Goal: Navigation & Orientation: Find specific page/section

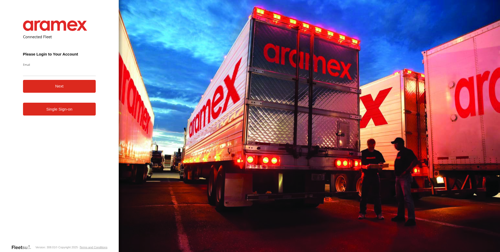
drag, startPoint x: 29, startPoint y: 115, endPoint x: 32, endPoint y: 115, distance: 2.9
click at [29, 115] on link "Single Sign-on" at bounding box center [59, 109] width 73 height 13
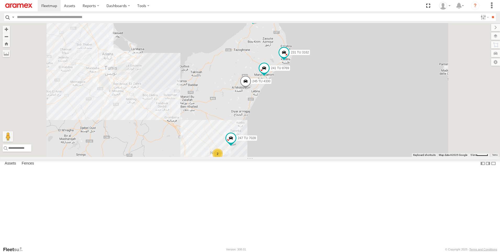
click at [0, 0] on div at bounding box center [0, 0] width 0 height 0
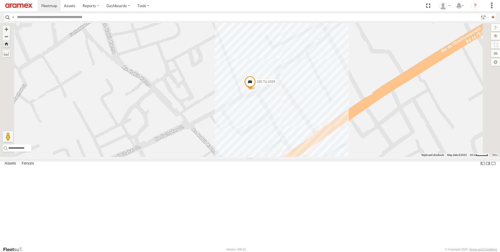
click at [256, 90] on span at bounding box center [250, 83] width 12 height 14
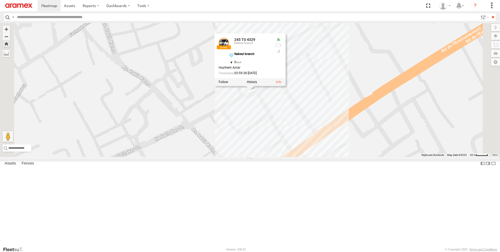
click at [213, 156] on div "245 TU 4329 245 TU 4329 [GEOGRAPHIC_DATA] branch [GEOGRAPHIC_DATA] branch 36.45…" at bounding box center [250, 90] width 500 height 134
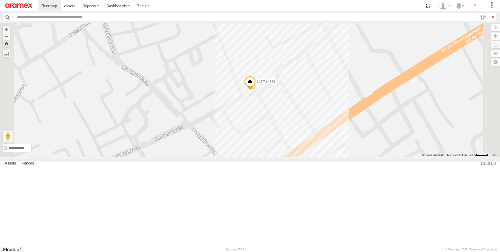
drag, startPoint x: 31, startPoint y: 59, endPoint x: 37, endPoint y: 61, distance: 6.2
click at [0, 0] on div "247 TU 7028" at bounding box center [0, 0] width 0 height 0
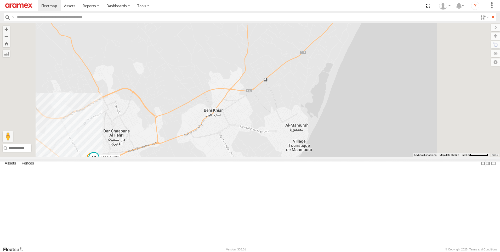
click at [99, 162] on span at bounding box center [93, 157] width 9 height 9
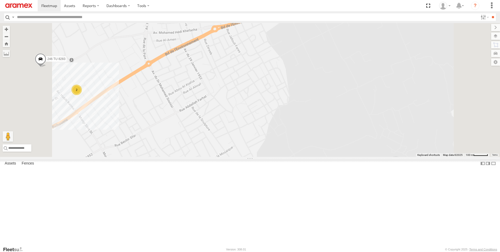
drag, startPoint x: 244, startPoint y: 153, endPoint x: 285, endPoint y: 167, distance: 43.4
click at [285, 157] on div "246 TU 8283 2" at bounding box center [250, 90] width 500 height 134
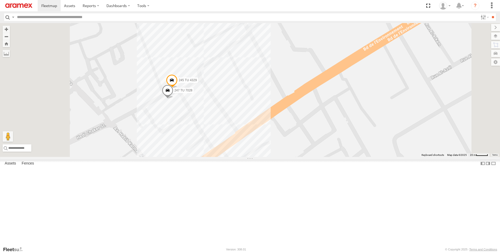
drag, startPoint x: 228, startPoint y: 161, endPoint x: 254, endPoint y: 212, distance: 57.2
click at [254, 157] on div "246 TU 8283 247 TU 7028 245 TU 4329" at bounding box center [250, 90] width 500 height 134
